Goal: Information Seeking & Learning: Check status

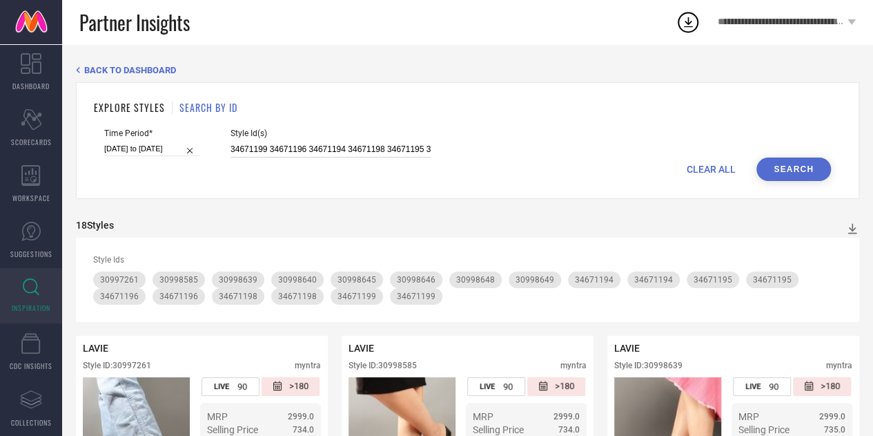
click at [400, 144] on input "34671199 34671196 34671194 34671198 34671195 30997261 30998639 30998646 3099858…" at bounding box center [331, 150] width 200 height 16
paste input "33170111 33170124 33170122 33170114 33170127 33170126 33170098 33170117 3317010…"
type input "33170111 33170124 33170122 33170114 33170127 33170126 33170098 33170117 3317010…"
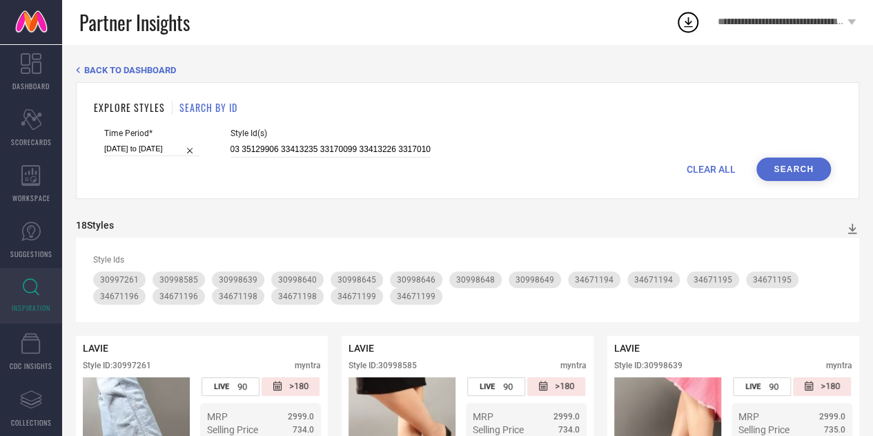
click at [805, 168] on button "Search" at bounding box center [794, 168] width 75 height 23
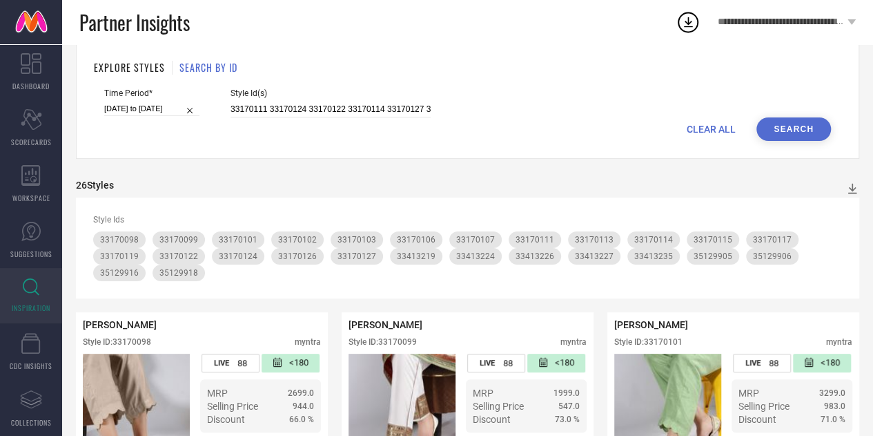
scroll to position [17, 0]
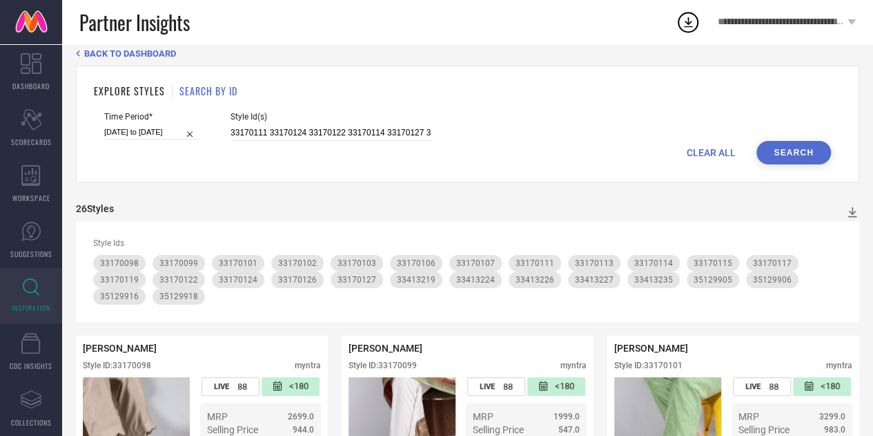
click at [704, 153] on span "CLEAR ALL" at bounding box center [711, 152] width 49 height 11
click at [388, 130] on input at bounding box center [331, 133] width 200 height 16
paste input "33170099 33170113 33170106 33170103 33170115 33413235 33413226 33413224 3341321…"
type input "33170099 33170113 33170106 33170103 33170115 33413235 33413226 33413224 3341321…"
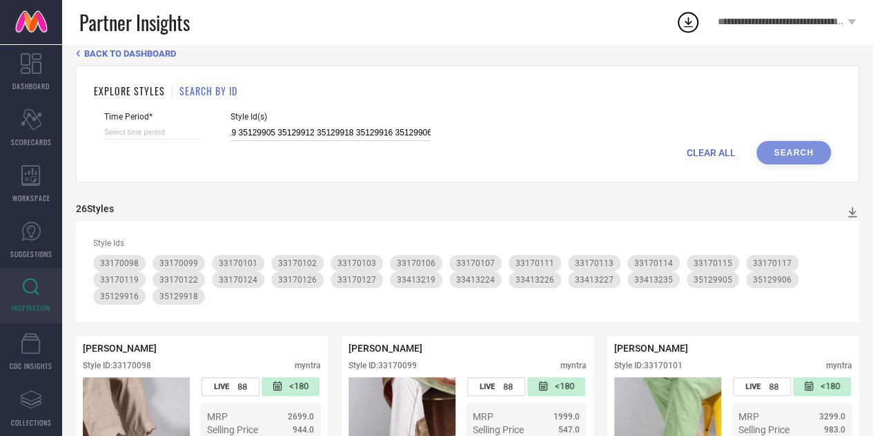
select select "8"
select select "2025"
select select "9"
select select "2025"
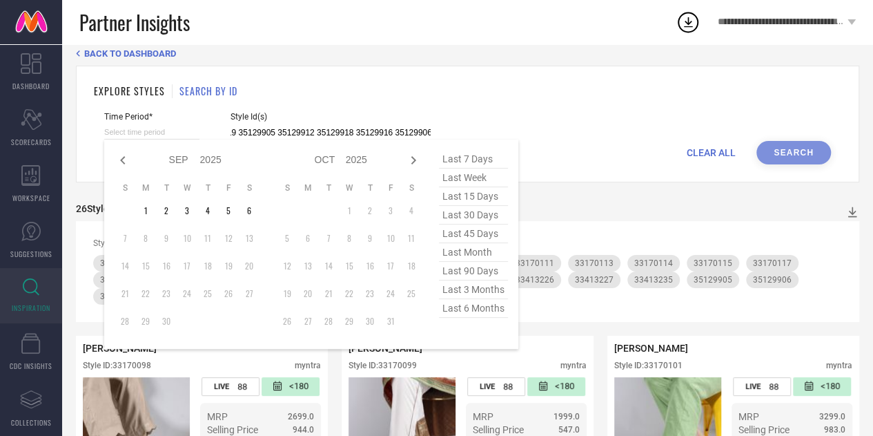
click at [168, 135] on input at bounding box center [151, 132] width 95 height 14
type input "33170099 33170113 33170106 33170103 33170115 33413235 33413226 33413224 3341321…"
click at [468, 215] on span "last 30 days" at bounding box center [473, 215] width 69 height 19
type input "[DATE] to [DATE]"
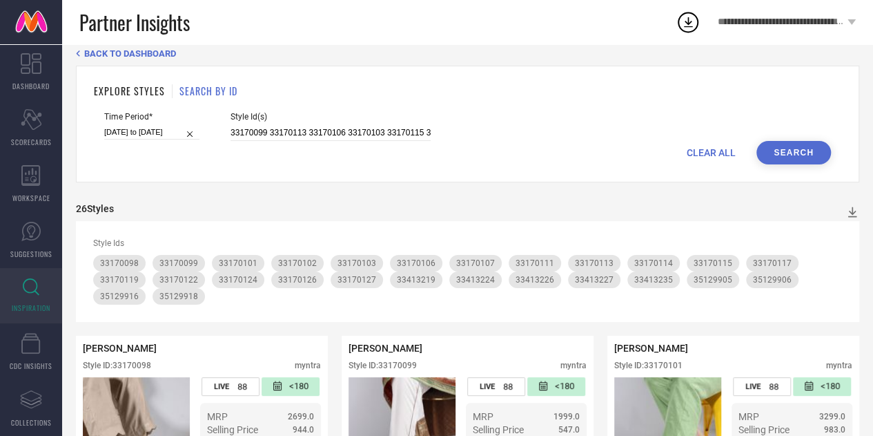
click at [783, 147] on button "Search" at bounding box center [794, 152] width 75 height 23
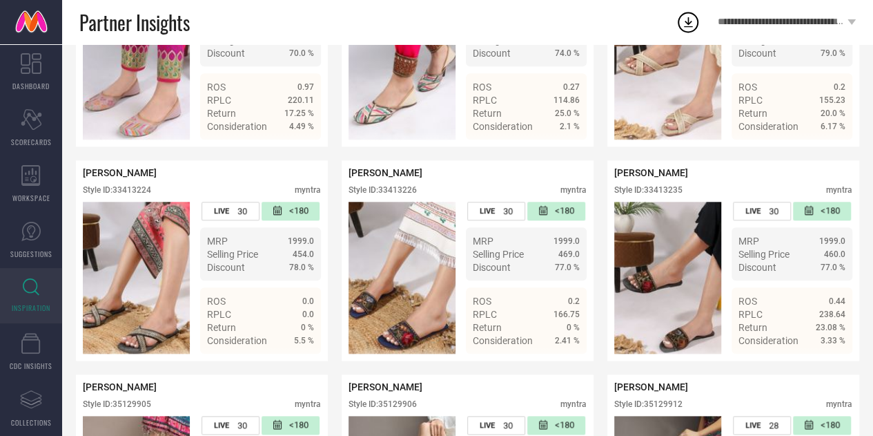
scroll to position [59, 0]
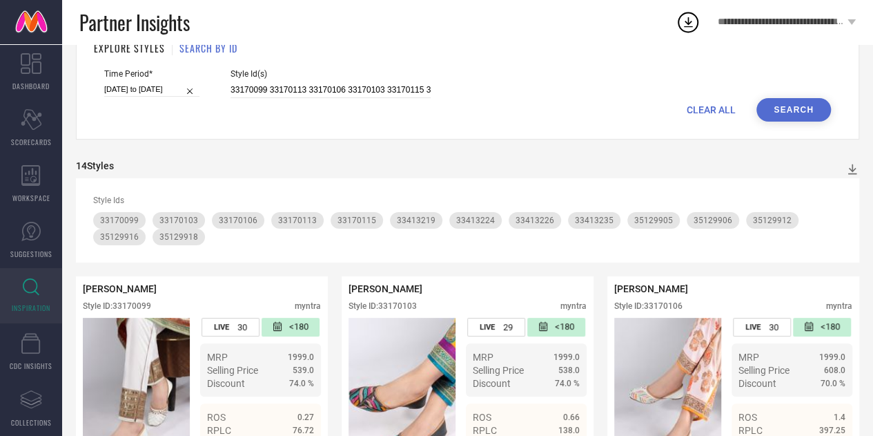
click at [703, 115] on span "CLEAR ALL" at bounding box center [711, 109] width 49 height 11
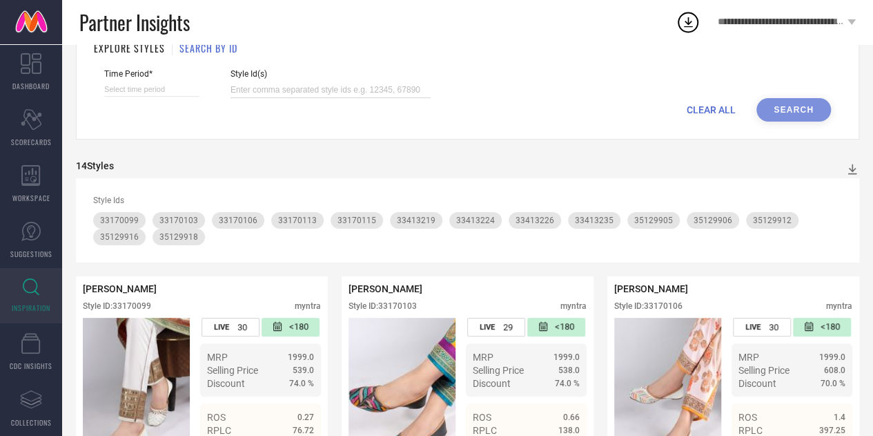
click at [313, 94] on input at bounding box center [331, 90] width 200 height 16
paste input "33413235 33413226 33413224 33413219 35129905 35129912 35129918 35129916 35129906"
type input "33413235 33413226 33413224 33413219 35129905 35129912 35129918 35129916 35129906"
click at [145, 88] on input at bounding box center [151, 89] width 95 height 14
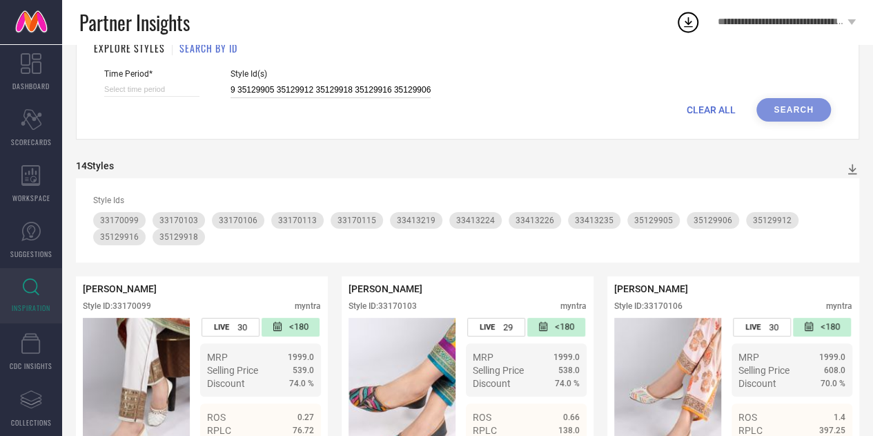
select select "8"
select select "2025"
select select "9"
select select "2025"
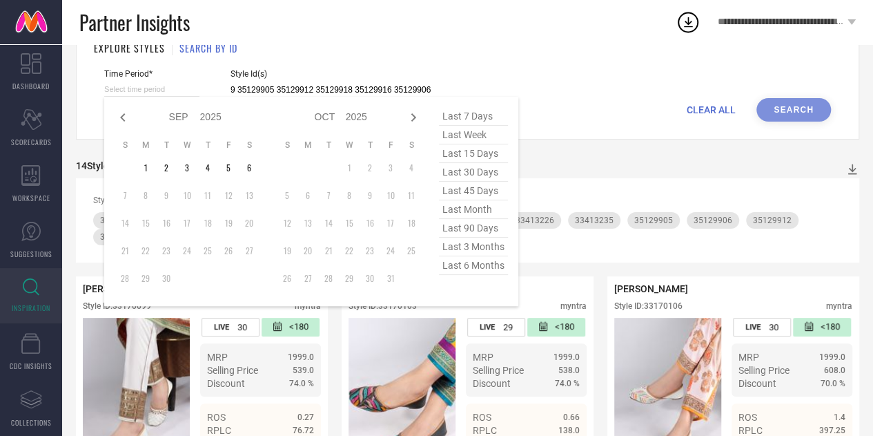
type input "33413235 33413226 33413224 33413219 35129905 35129912 35129918 35129916 35129906"
click at [453, 182] on span "last 30 days" at bounding box center [473, 172] width 69 height 19
type input "[DATE] to [DATE]"
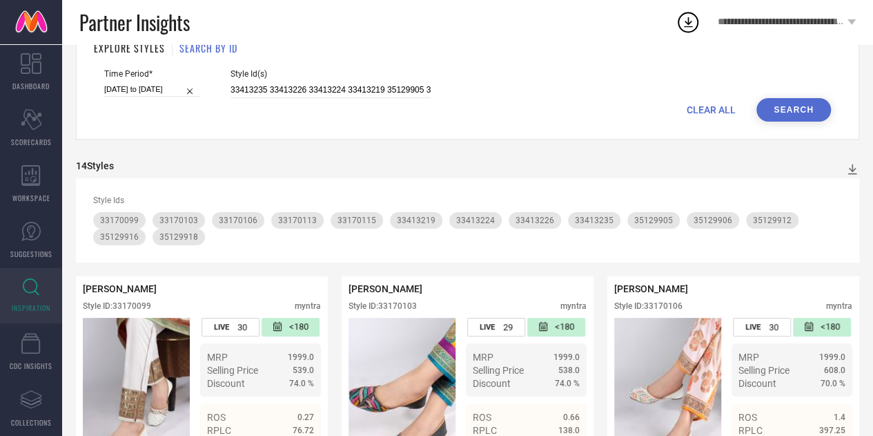
click at [802, 113] on button "Search" at bounding box center [794, 109] width 75 height 23
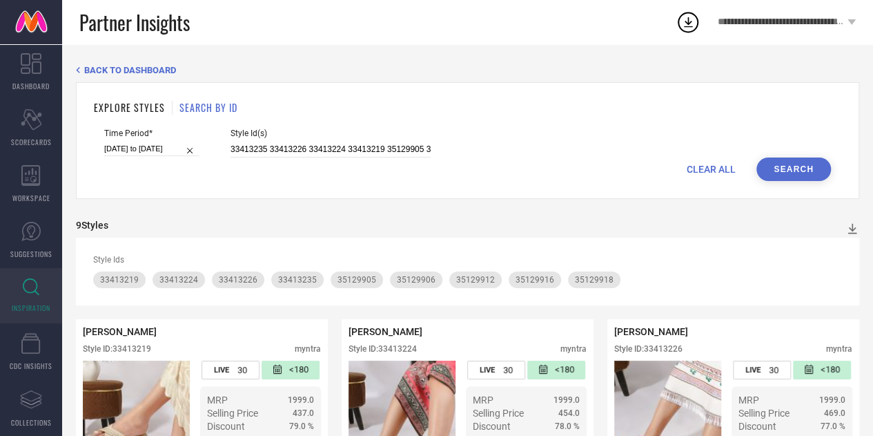
drag, startPoint x: 883, startPoint y: 240, endPoint x: 588, endPoint y: 171, distance: 302.8
click at [588, 171] on div "CLEAR ALL Search" at bounding box center [467, 168] width 727 height 23
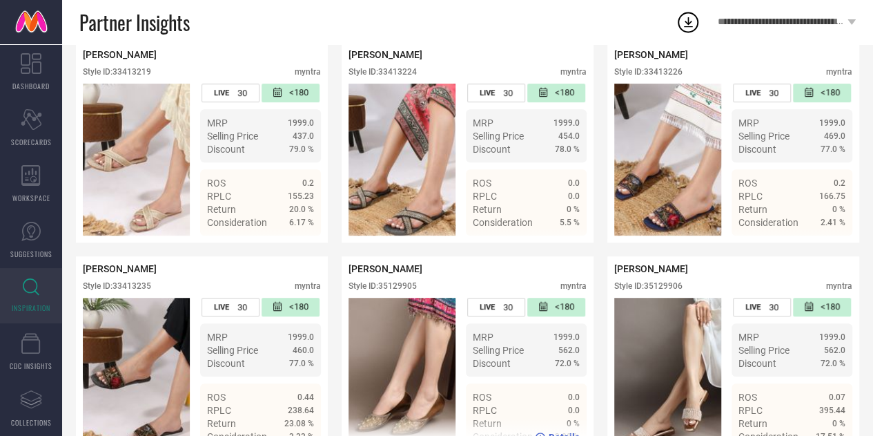
scroll to position [239, 0]
